Goal: Check status: Check status

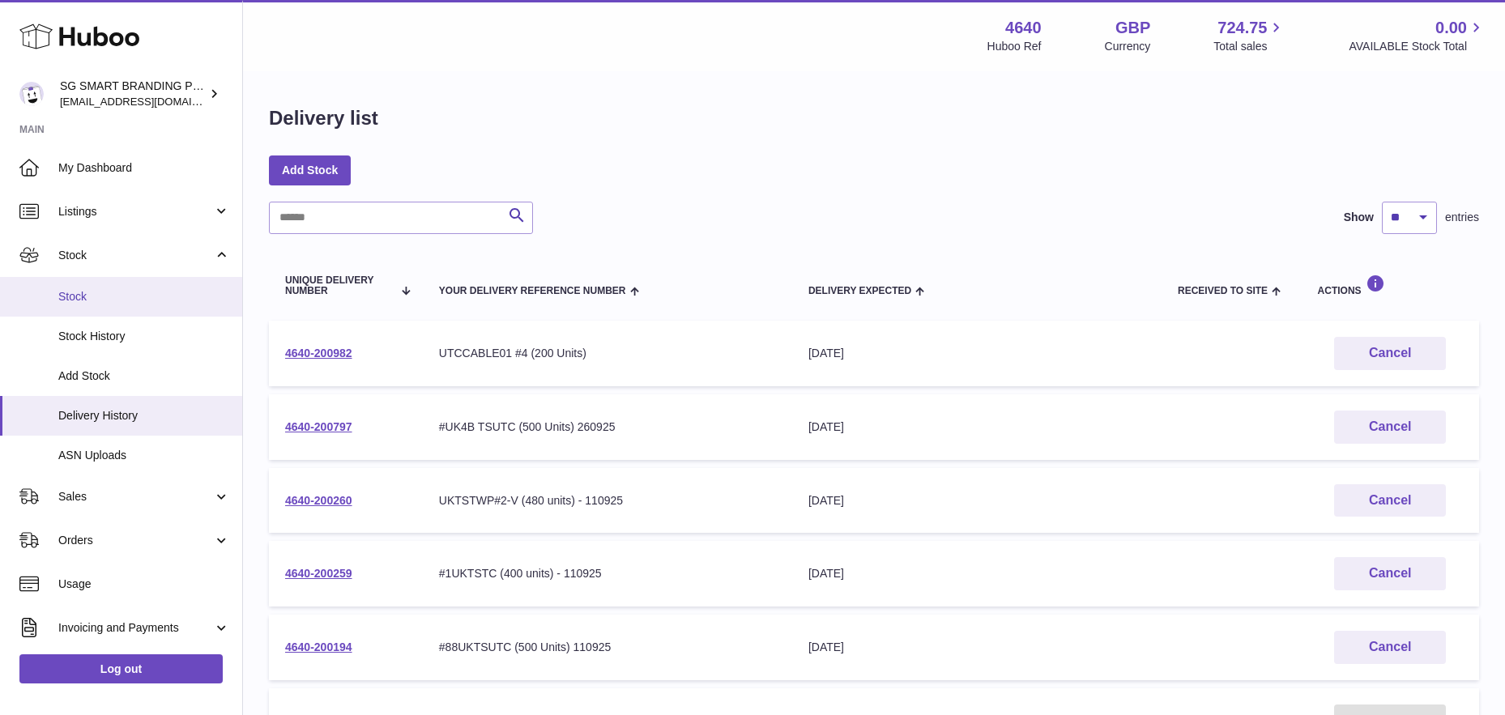
click at [109, 294] on span "Stock" at bounding box center [144, 296] width 172 height 15
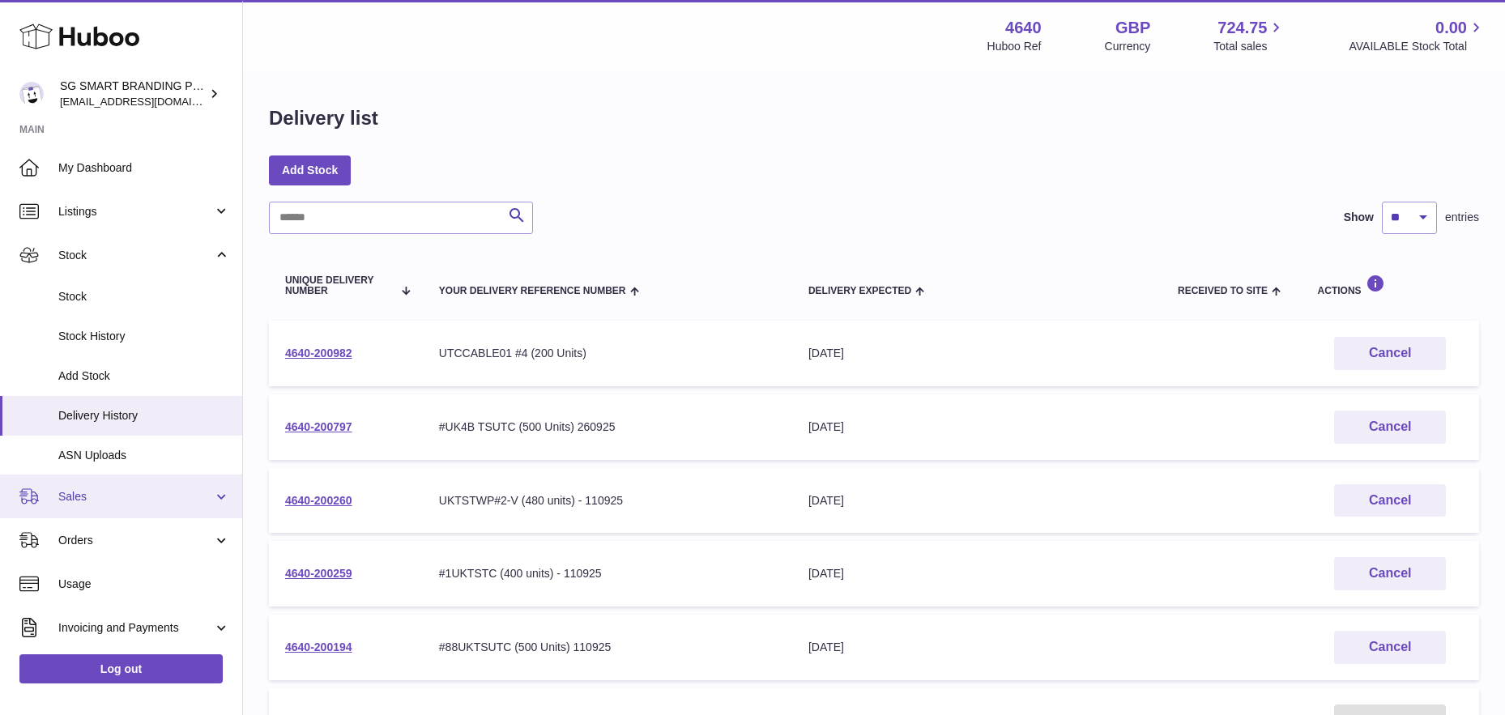
click at [104, 492] on span "Sales" at bounding box center [135, 496] width 155 height 15
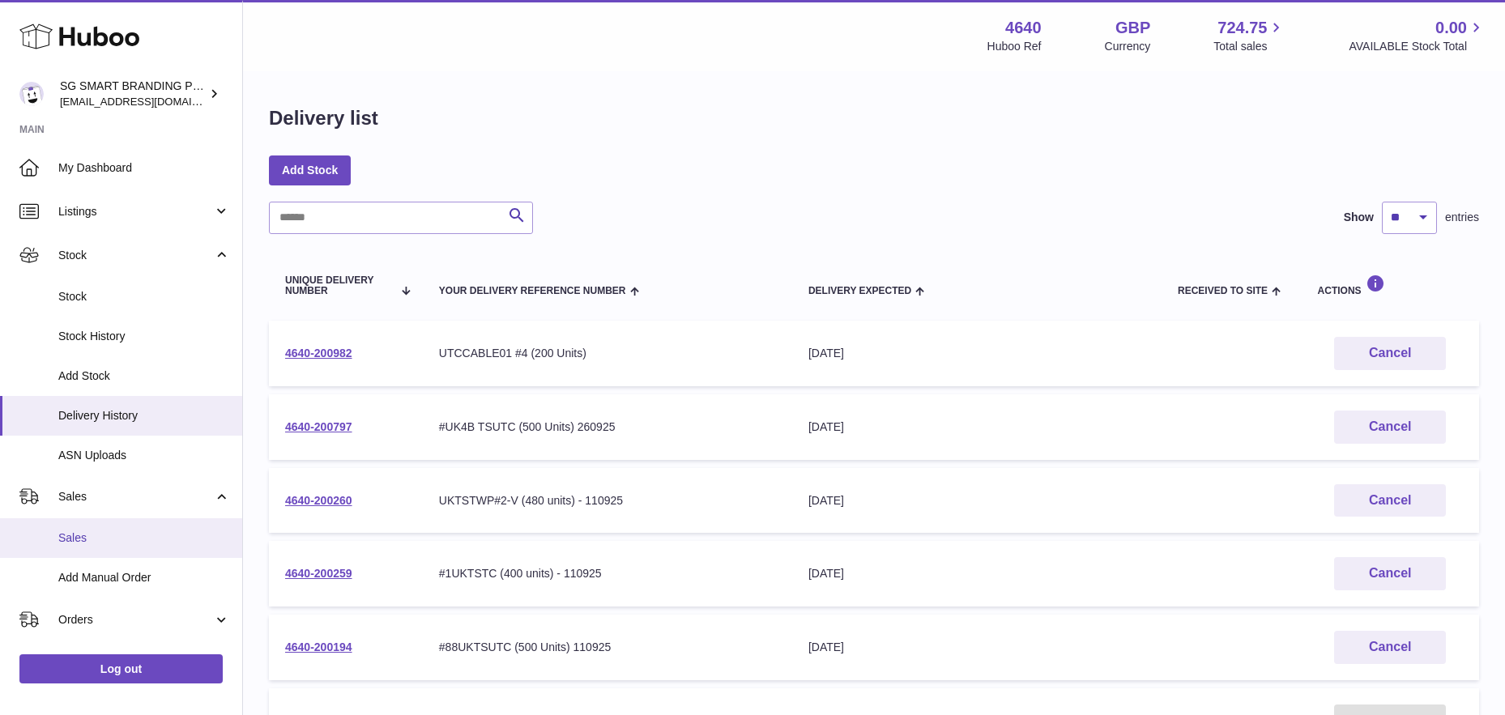
click at [84, 542] on span "Sales" at bounding box center [144, 537] width 172 height 15
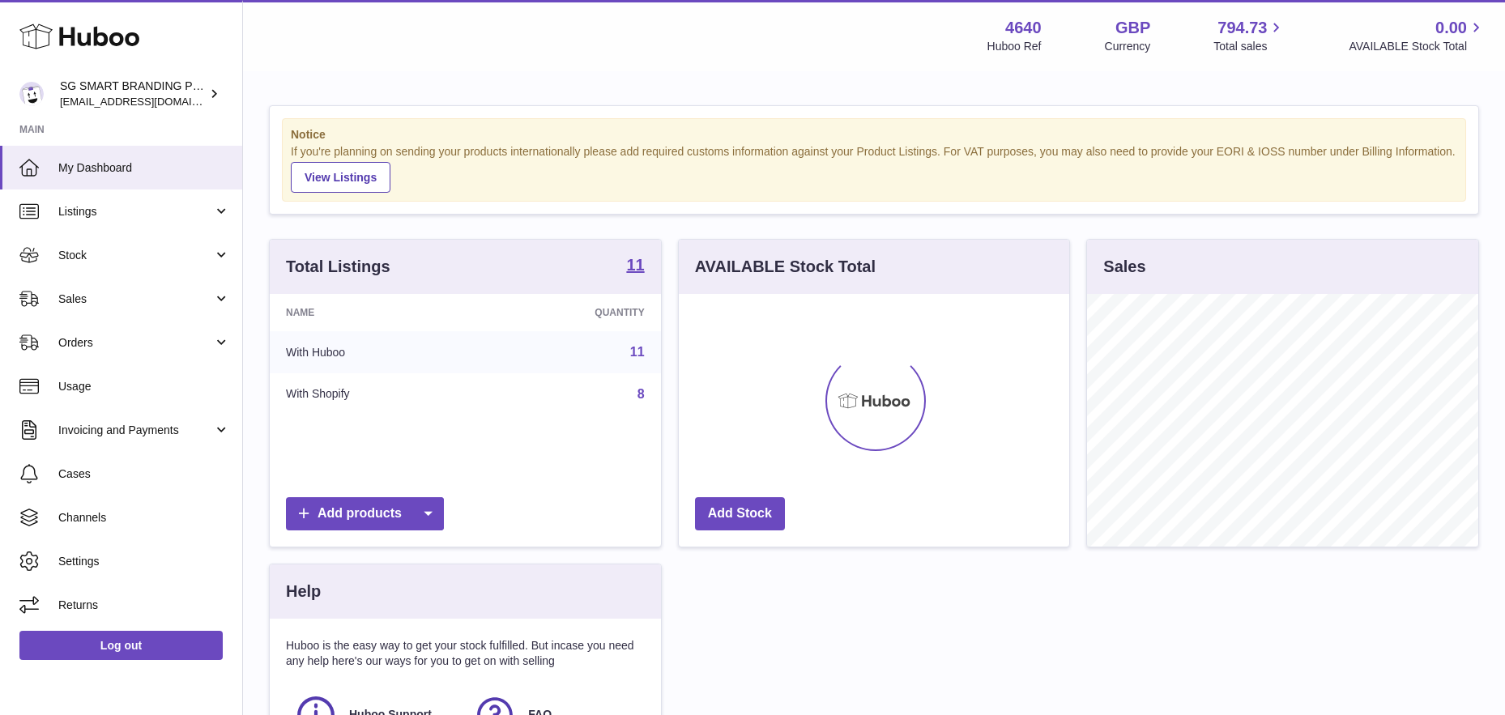
scroll to position [253, 390]
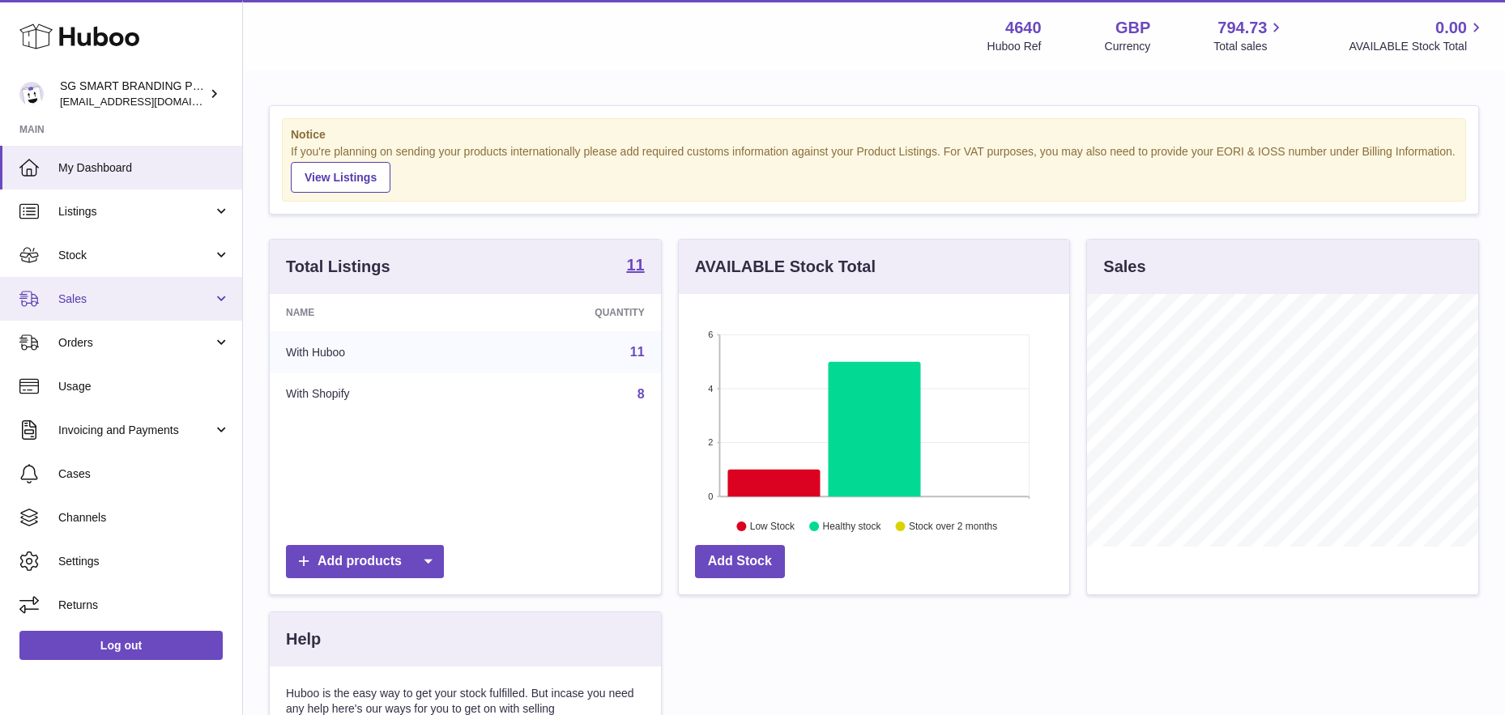
click at [128, 299] on span "Sales" at bounding box center [135, 299] width 155 height 15
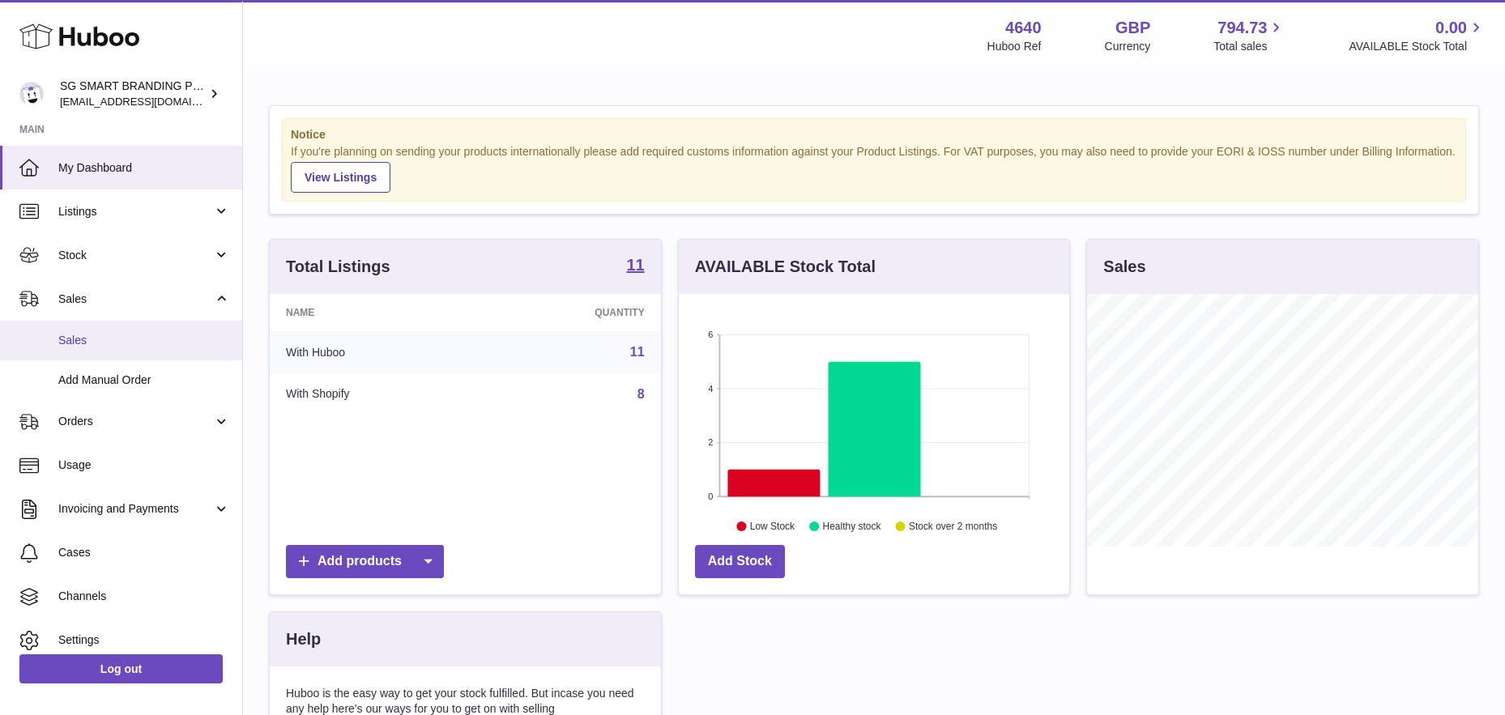
click at [111, 347] on link "Sales" at bounding box center [121, 341] width 242 height 40
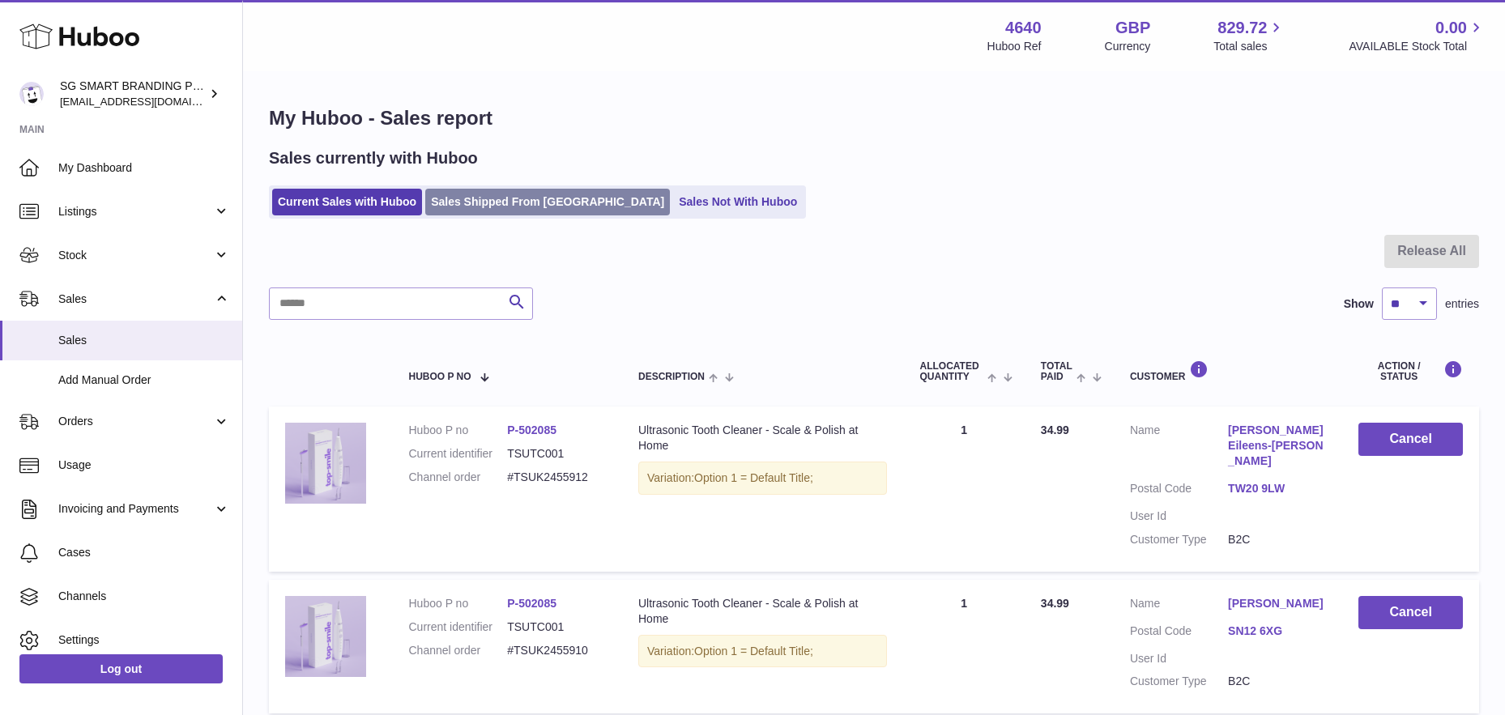
click at [509, 204] on link "Sales Shipped From Huboo" at bounding box center [547, 202] width 245 height 27
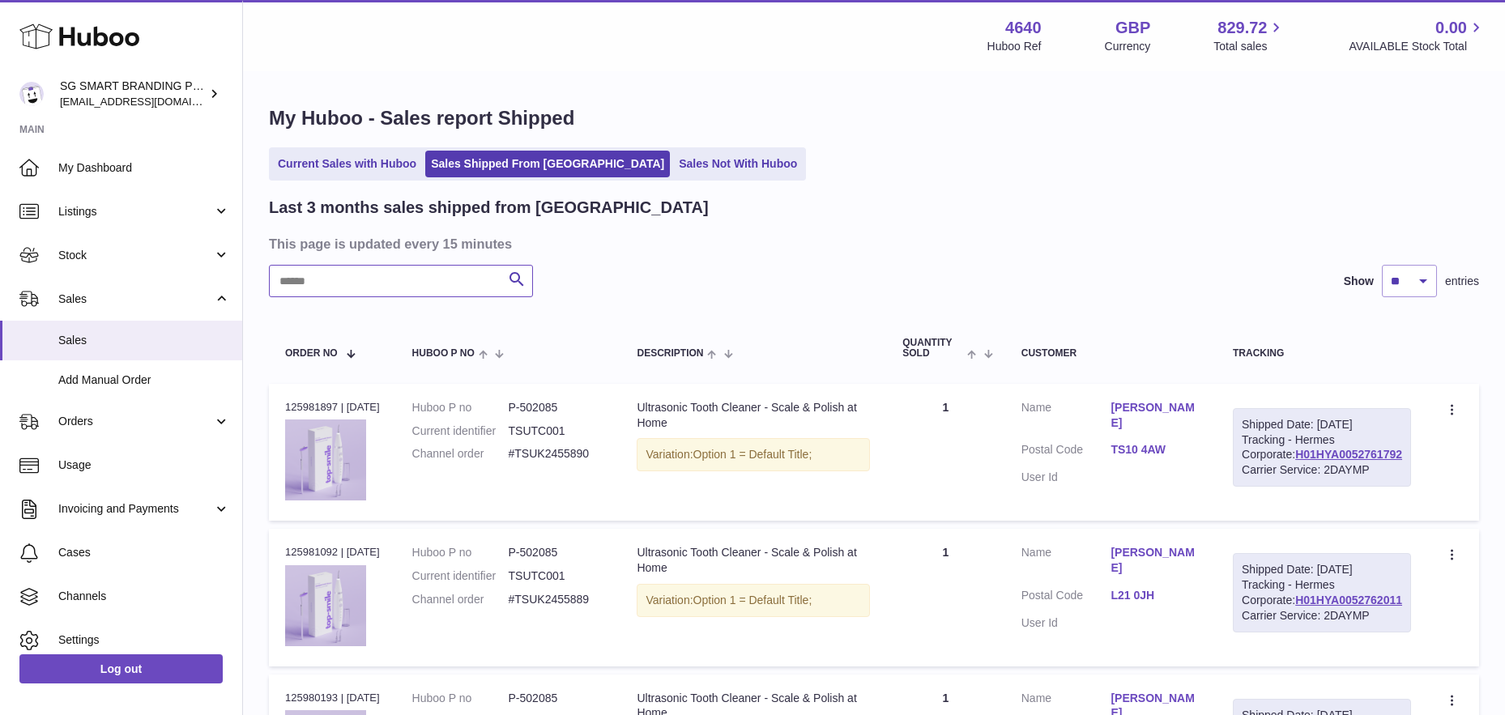
click at [356, 282] on input "text" at bounding box center [401, 281] width 264 height 32
paste input "**********"
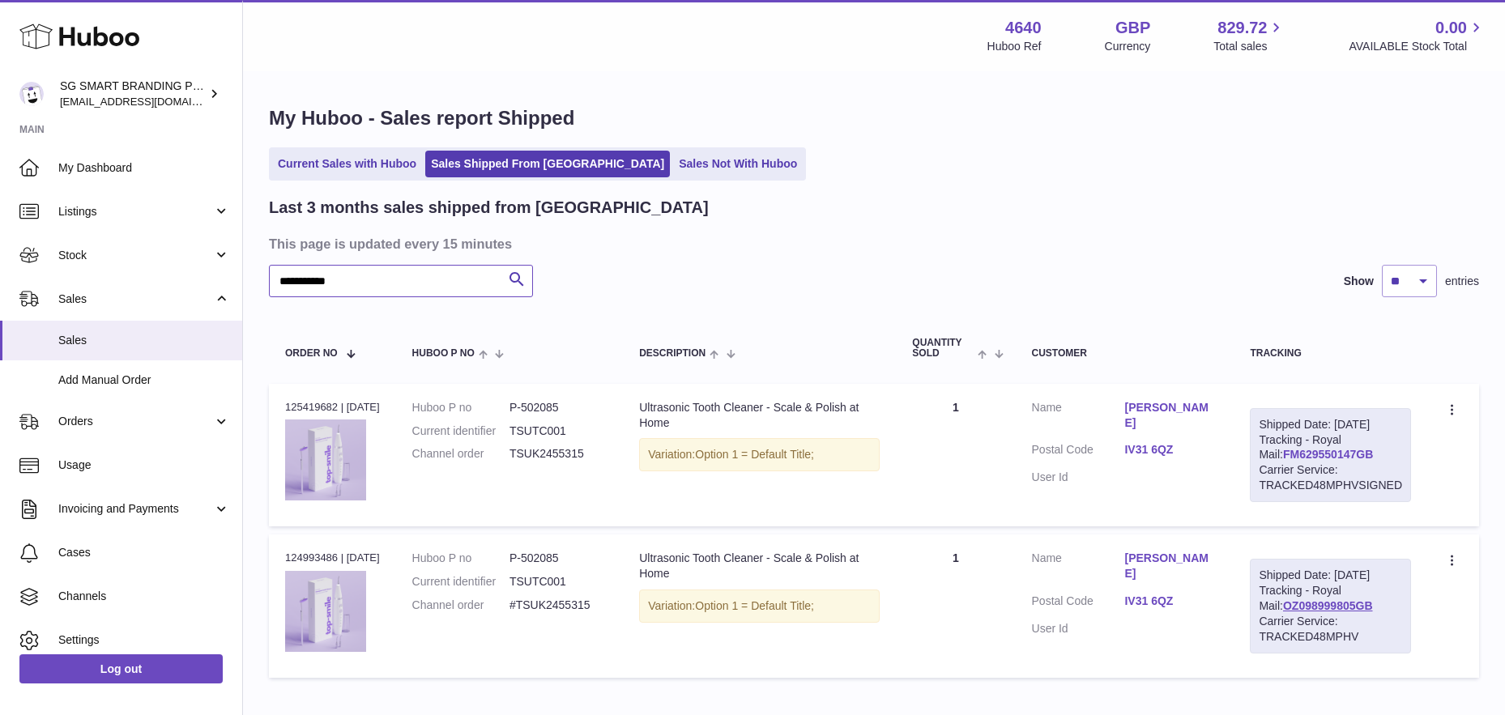
type input "**********"
click at [1296, 461] on link "FM629550147GB" at bounding box center [1328, 454] width 90 height 13
click at [1142, 442] on link "IV31 6QZ" at bounding box center [1170, 449] width 93 height 15
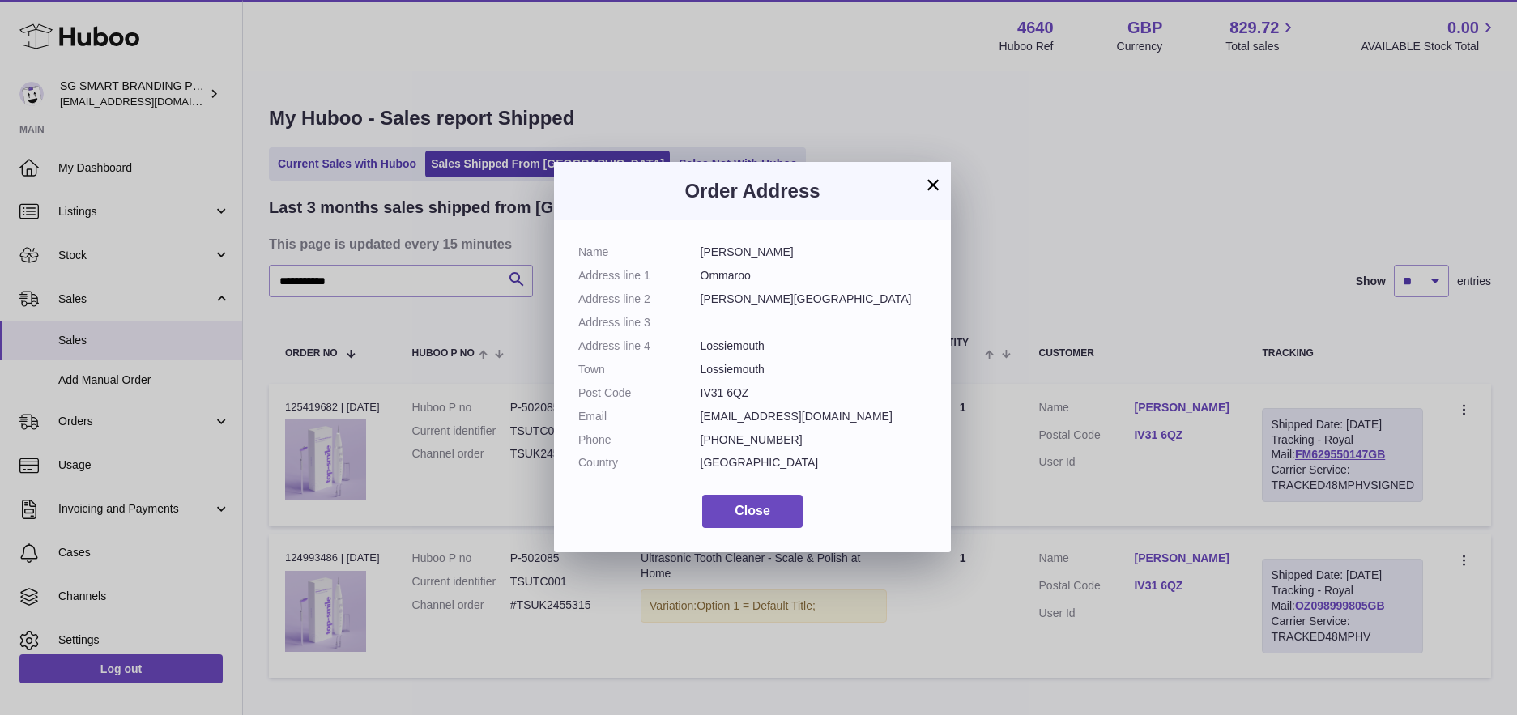
click at [737, 396] on dd "IV31 6QZ" at bounding box center [813, 392] width 227 height 15
copy dl "IV31 6QZ"
